Goal: Task Accomplishment & Management: Use online tool/utility

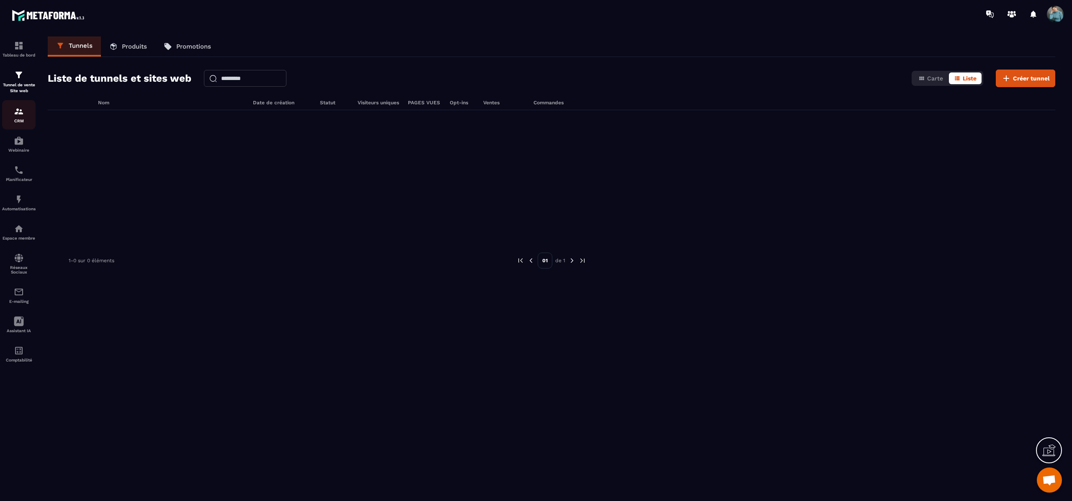
click at [22, 105] on link "CRM" at bounding box center [18, 114] width 33 height 29
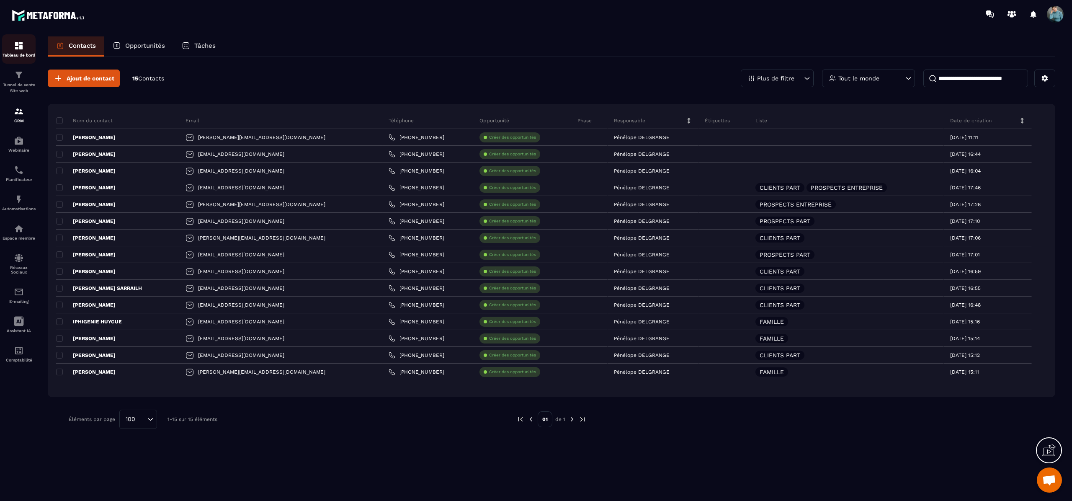
click at [23, 54] on p "Tableau de bord" at bounding box center [18, 55] width 33 height 5
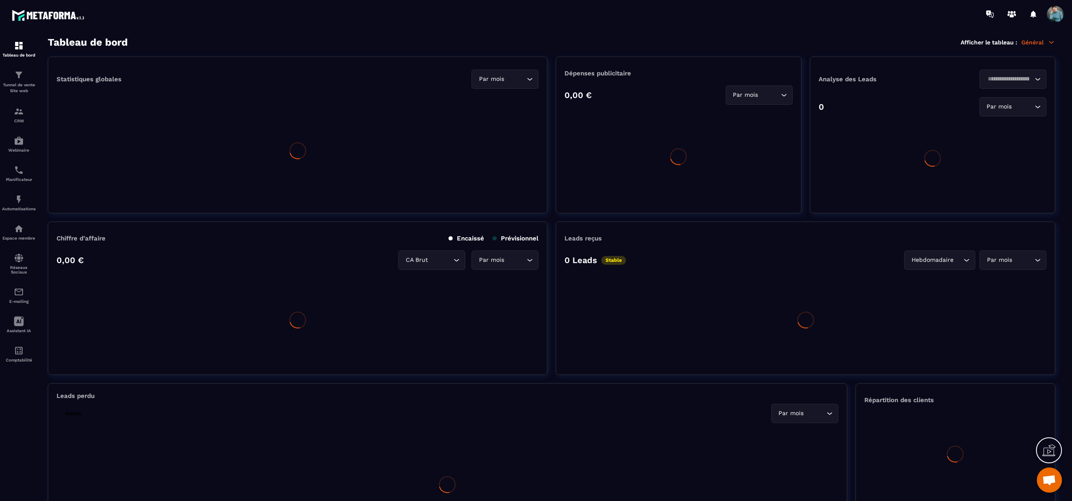
click at [1058, 14] on span at bounding box center [1055, 14] width 17 height 17
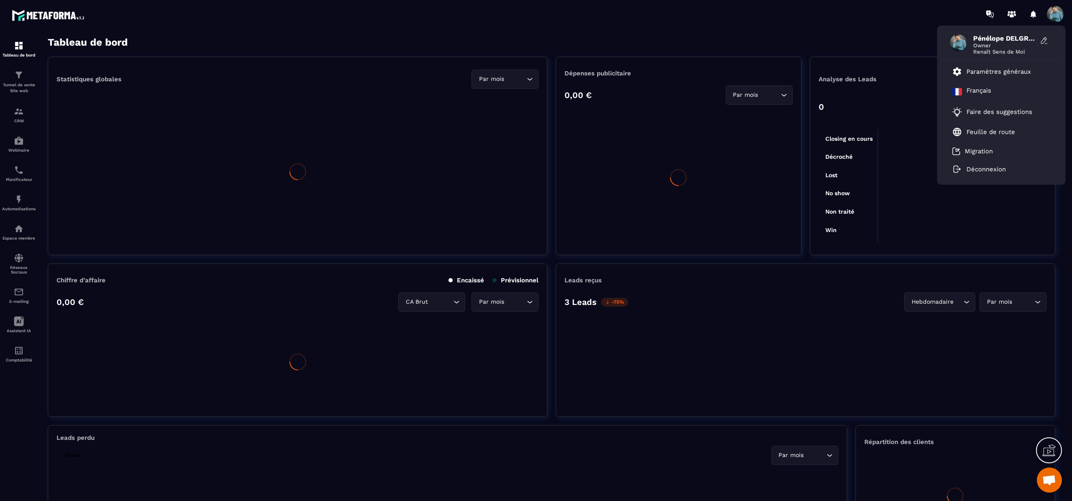
click at [1055, 13] on span at bounding box center [1055, 14] width 17 height 17
click at [1024, 68] on p "Paramètres généraux" at bounding box center [998, 72] width 64 height 8
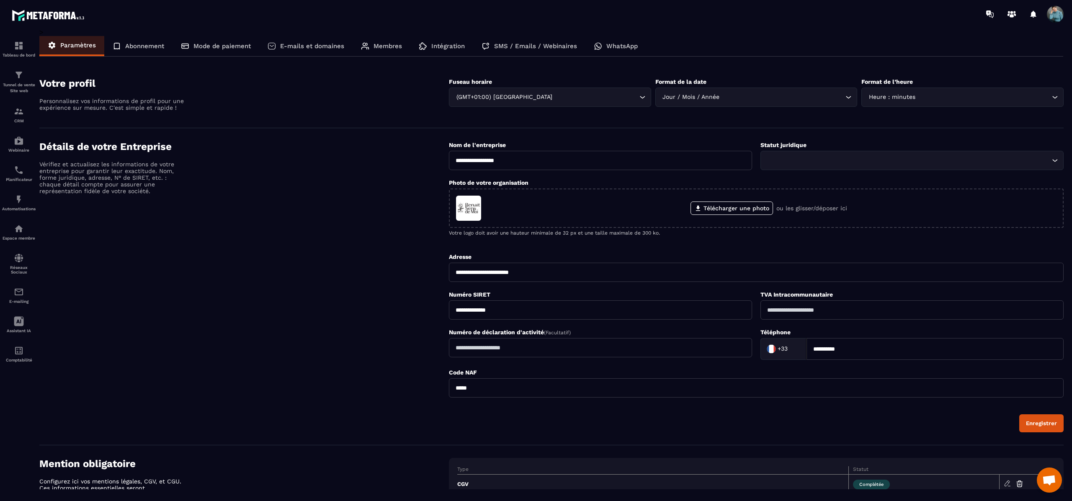
click at [317, 45] on p "E-mails et domaines" at bounding box center [312, 46] width 64 height 8
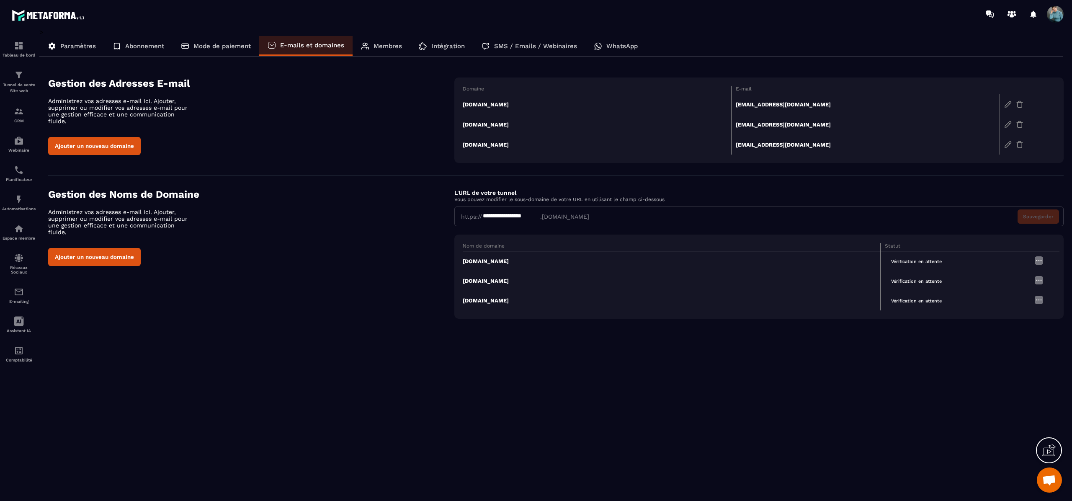
click at [1040, 261] on img at bounding box center [1039, 260] width 10 height 10
click at [945, 363] on div "**********" at bounding box center [551, 258] width 1024 height 461
click at [1042, 257] on img at bounding box center [1039, 260] width 10 height 10
click at [511, 105] on td "[DOMAIN_NAME]" at bounding box center [597, 104] width 268 height 21
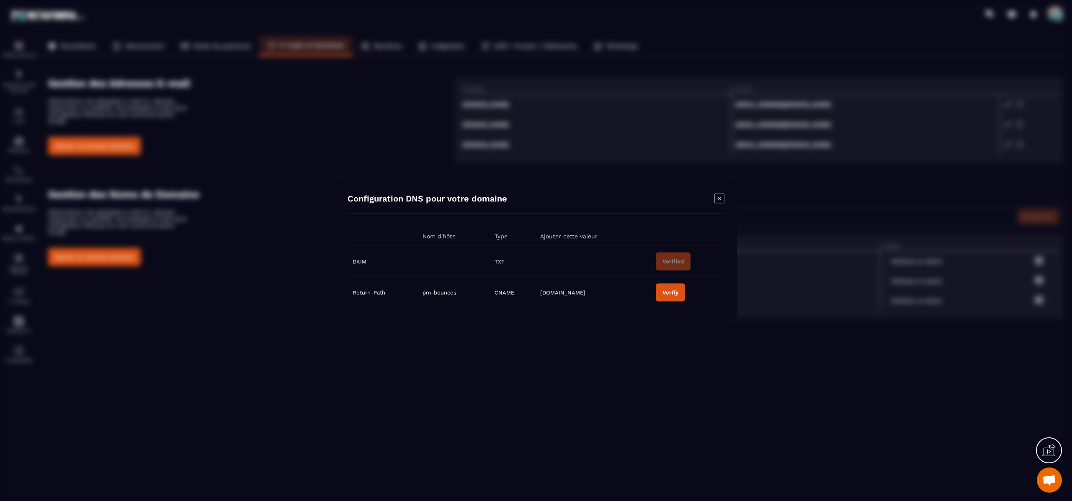
click at [720, 199] on icon "Modal window" at bounding box center [719, 197] width 3 height 3
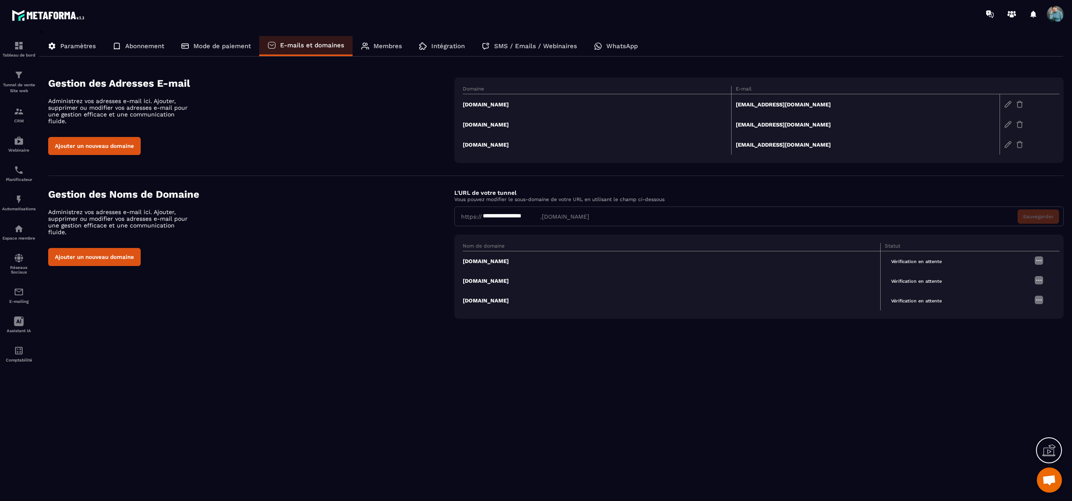
click at [511, 262] on td "[DOMAIN_NAME]" at bounding box center [672, 261] width 418 height 20
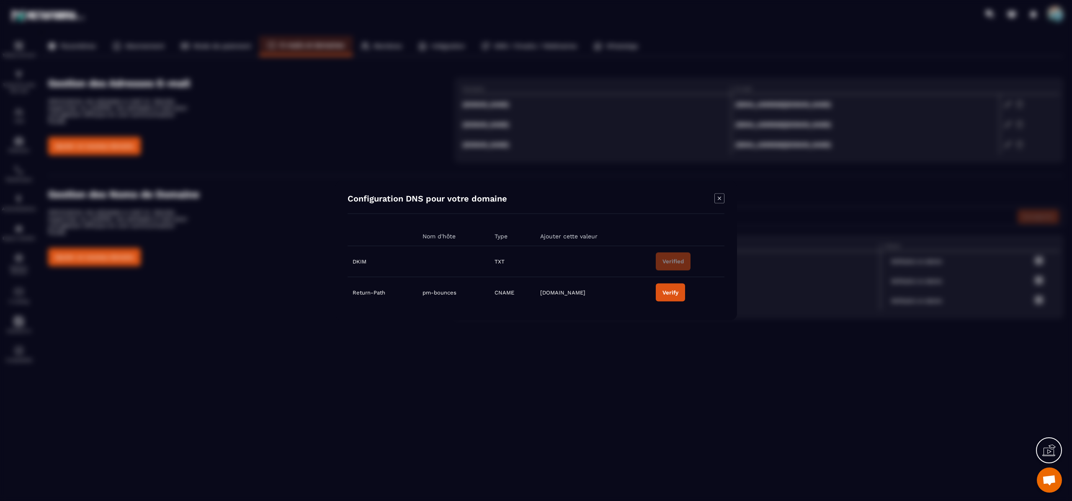
click at [719, 201] on icon "Modal window" at bounding box center [719, 198] width 10 height 10
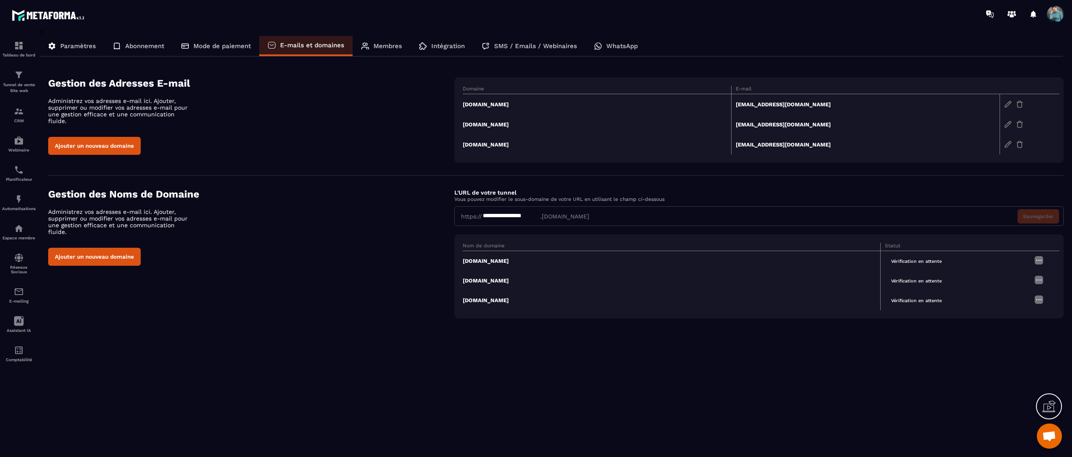
click at [501, 262] on td "[DOMAIN_NAME]" at bounding box center [672, 261] width 418 height 20
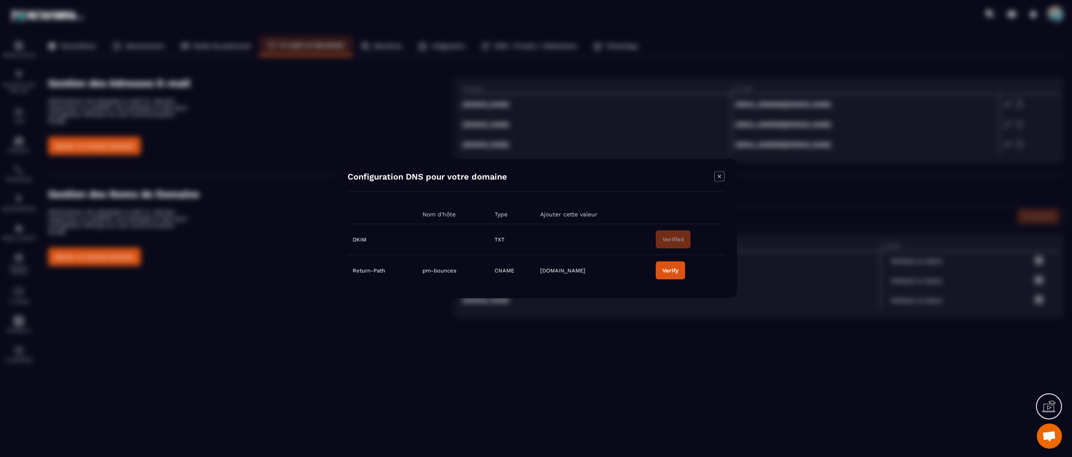
click at [671, 270] on div "Verify" at bounding box center [670, 271] width 16 height 6
click at [720, 173] on icon "Modal window" at bounding box center [719, 177] width 10 height 10
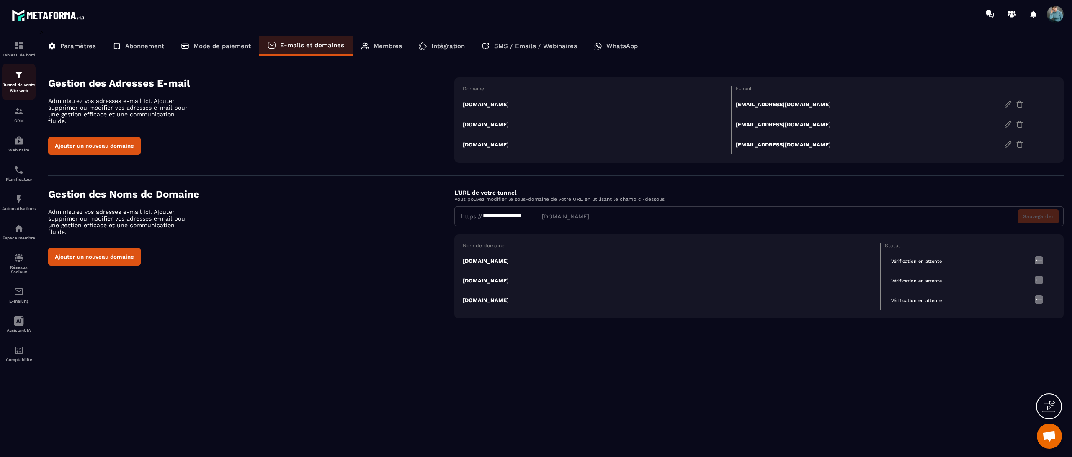
click at [14, 83] on p "Tunnel de vente Site web" at bounding box center [18, 88] width 33 height 12
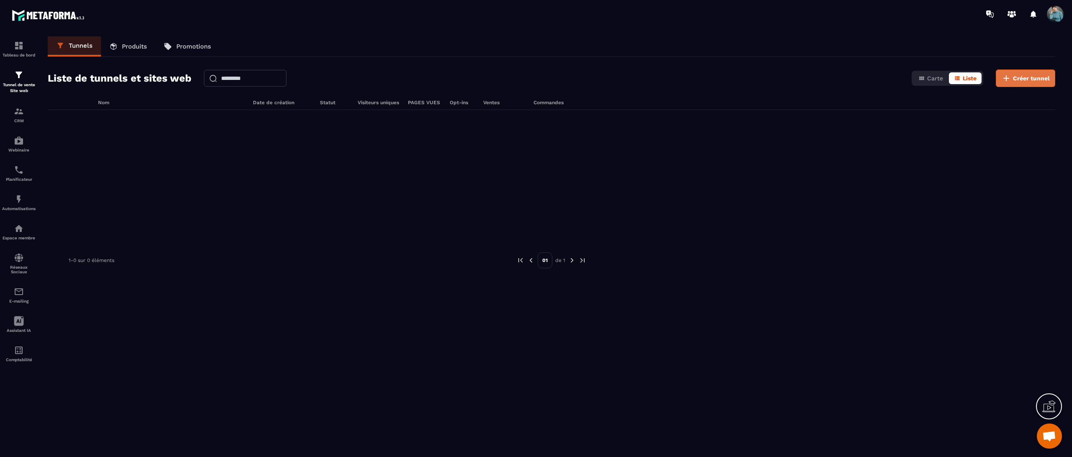
click at [1017, 87] on button "Créer tunnel" at bounding box center [1025, 78] width 59 height 18
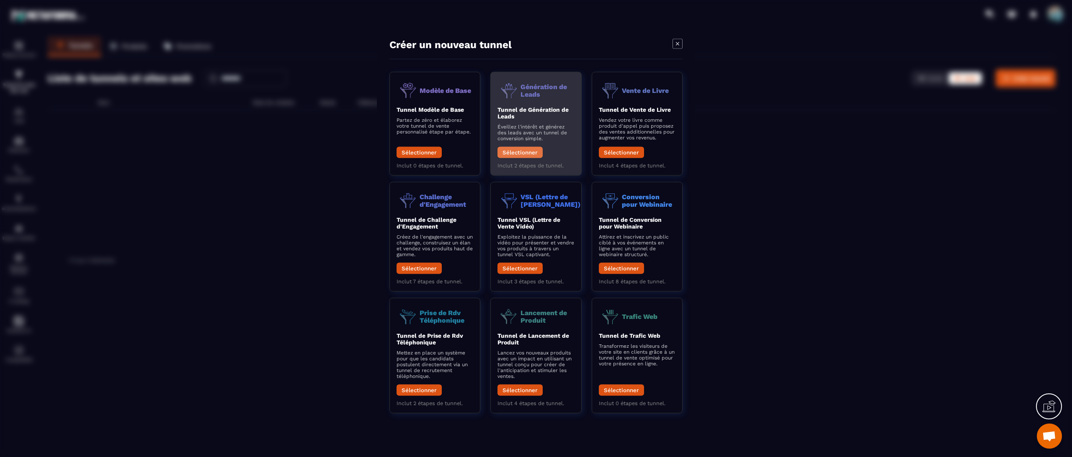
click at [524, 148] on button "Sélectionner" at bounding box center [519, 152] width 45 height 11
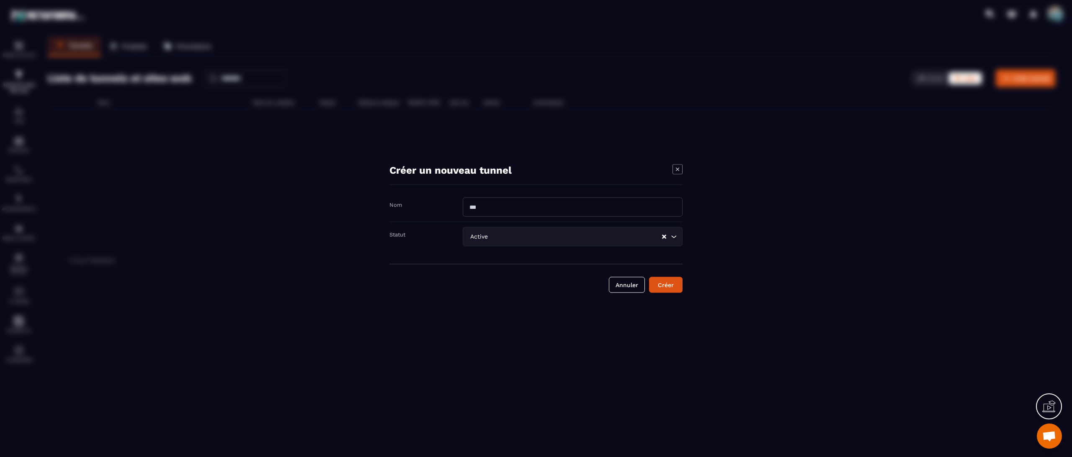
click at [524, 211] on input "Modal window" at bounding box center [573, 207] width 220 height 19
type input "****"
click at [666, 281] on div "Créer" at bounding box center [665, 285] width 23 height 8
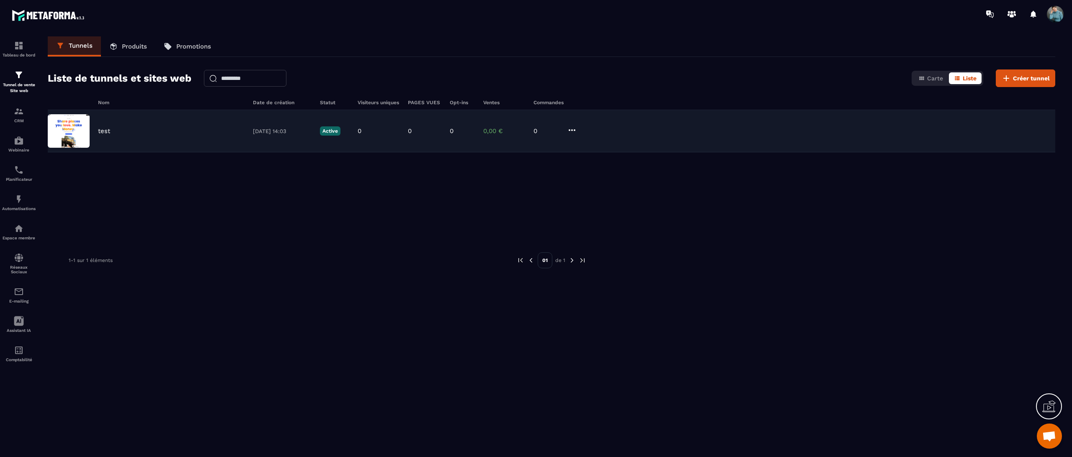
click at [82, 136] on img at bounding box center [69, 130] width 42 height 33
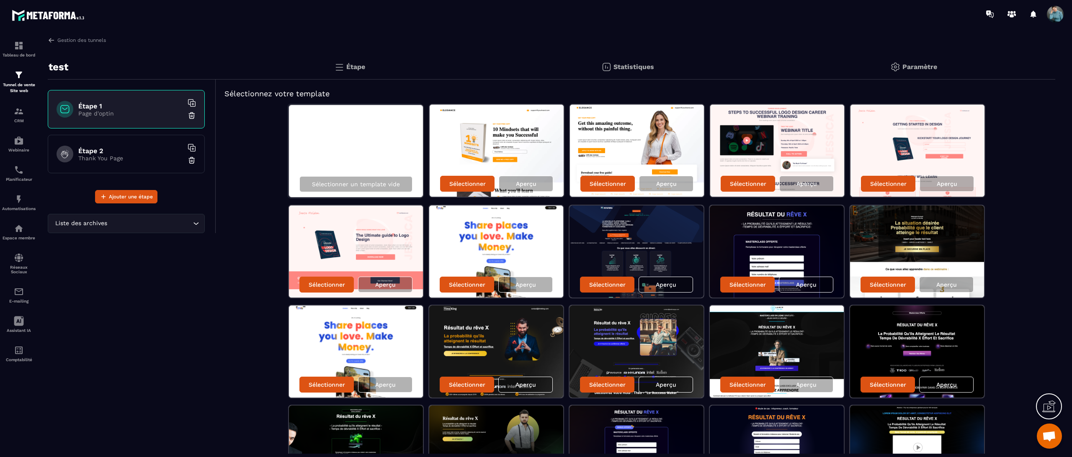
click at [908, 64] on p "Paramètre" at bounding box center [919, 67] width 35 height 8
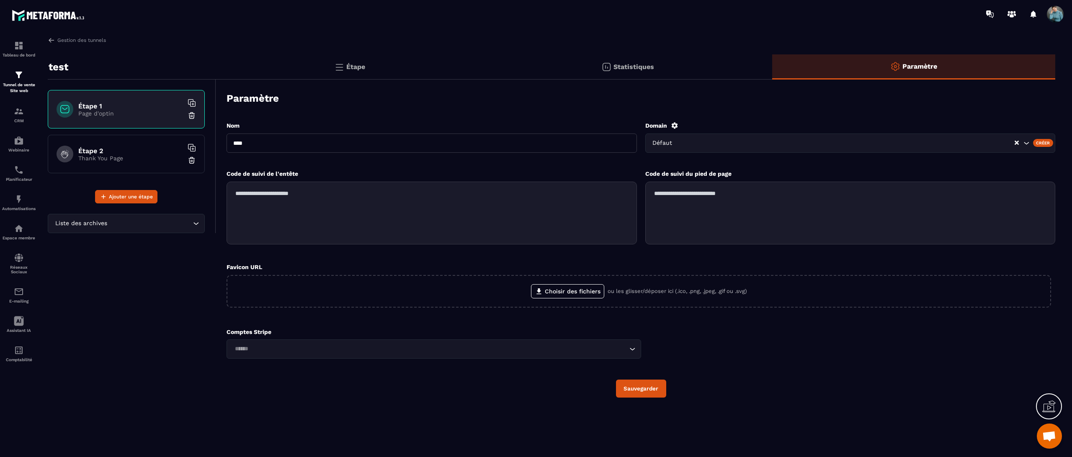
click at [1039, 142] on div "Créer" at bounding box center [1043, 143] width 21 height 8
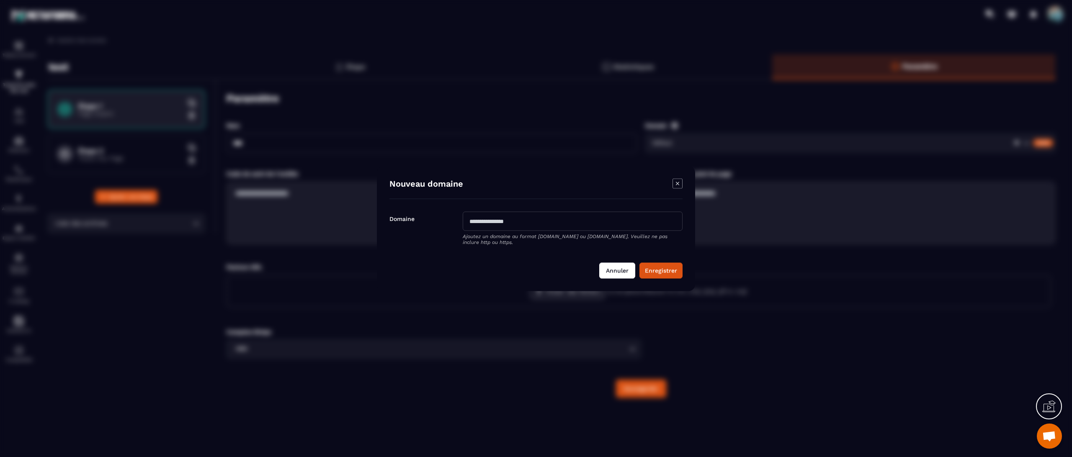
click at [620, 272] on button "Annuler" at bounding box center [617, 271] width 36 height 16
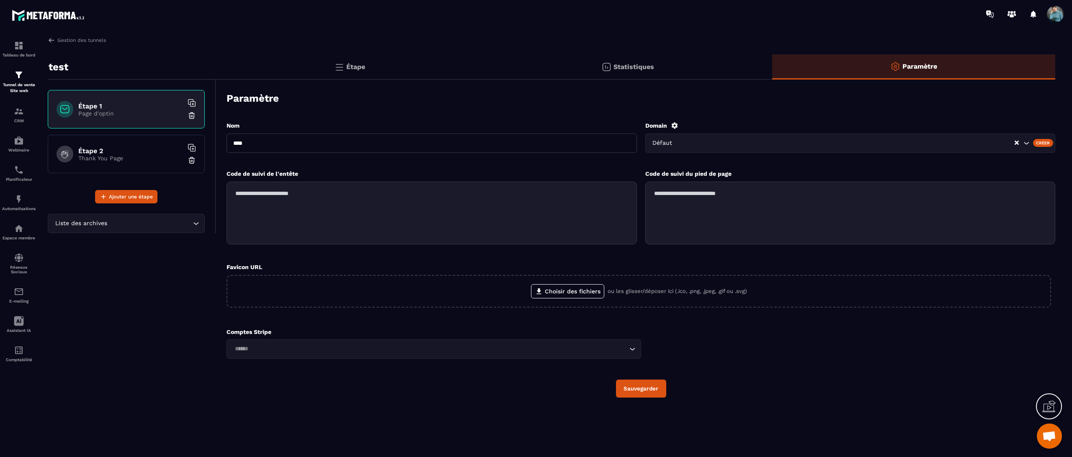
click at [345, 68] on div "Étape" at bounding box center [349, 66] width 267 height 25
